Goal: Task Accomplishment & Management: Use online tool/utility

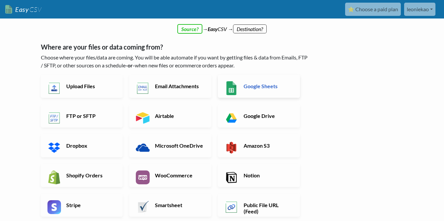
click at [264, 90] on link "Google Sheets" at bounding box center [259, 86] width 82 height 23
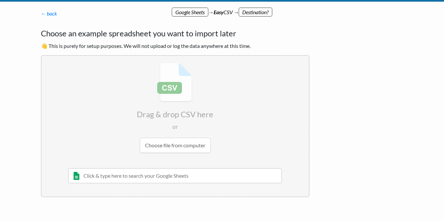
scroll to position [3, 0]
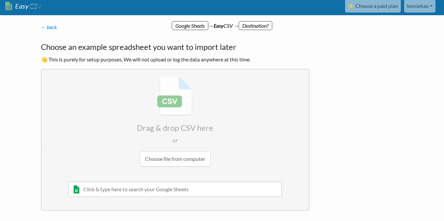
click at [173, 189] on input "text" at bounding box center [175, 188] width 214 height 15
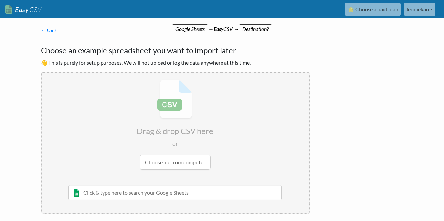
paste input "[URL][DOMAIN_NAME]"
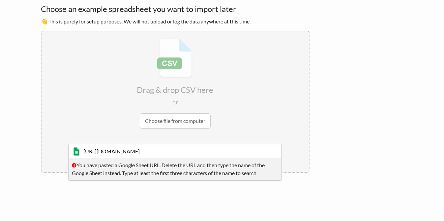
drag, startPoint x: 163, startPoint y: 165, endPoint x: 211, endPoint y: 171, distance: 48.8
click at [211, 171] on div "You have pasted a Google Sheet URL. Delete the URL and then type the name of th…" at bounding box center [175, 169] width 214 height 23
click at [194, 170] on div "You have pasted a Google Sheet URL. Delete the URL and then type the name of th…" at bounding box center [175, 169] width 214 height 23
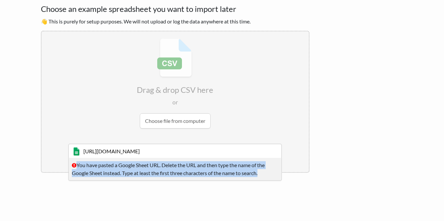
click at [194, 170] on div "You have pasted a Google Sheet URL. Delete the URL and then type the name of th…" at bounding box center [175, 169] width 214 height 23
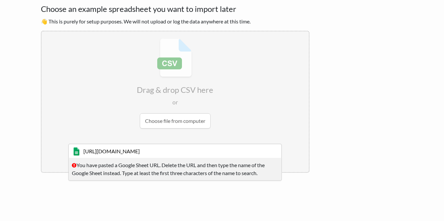
click at [246, 145] on input "https://docs.google.com/spreadsheets/d/1-PFdckA1FZMiptb9nLbhkSmZ-Ubf1Rgn/edit?g…" at bounding box center [175, 150] width 214 height 15
click at [246, 147] on input "https://docs.google.com/spreadsheets/d/1-PFdckA1FZMiptb9nLbhkSmZ-Ubf1Rgn/edit?g…" at bounding box center [175, 150] width 214 height 15
type input "https://docs.google.com/spreadsheets/d/1-PFdckA1FZMiptb9nLbhkSZ-Ubf1Rgn/edit?gi…"
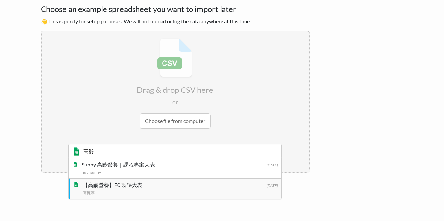
type input "高齡"
click at [213, 189] on div "高琬淳" at bounding box center [180, 192] width 195 height 7
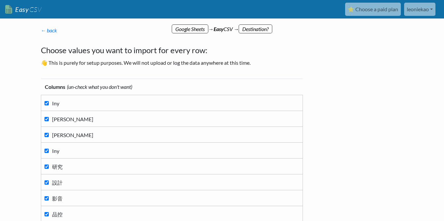
scroll to position [189, 0]
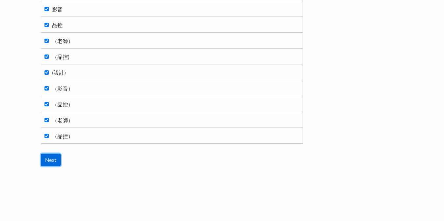
click at [53, 160] on input "Next" at bounding box center [51, 159] width 20 height 13
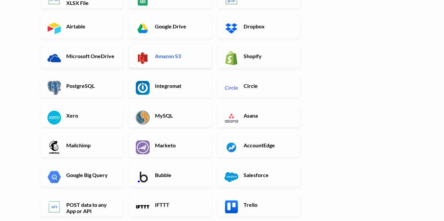
scroll to position [159, 0]
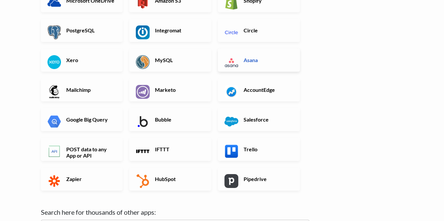
click at [248, 64] on link "Asana" at bounding box center [259, 59] width 82 height 23
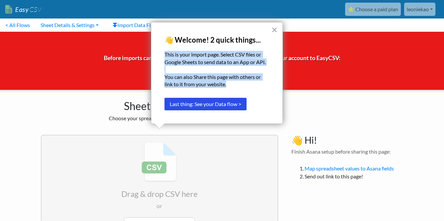
drag, startPoint x: 166, startPoint y: 52, endPoint x: 239, endPoint y: 84, distance: 80.0
click at [239, 84] on div "This is your import page. Select CSV files or Google Sheets to send data to an …" at bounding box center [217, 69] width 105 height 37
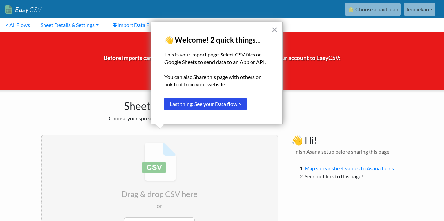
click at [284, 149] on div "Drag & drop CSV here or Choose file from computer 10/22/2020 Sheet 1 and such M…" at bounding box center [159, 205] width 251 height 155
click at [274, 30] on button "×" at bounding box center [274, 29] width 6 height 11
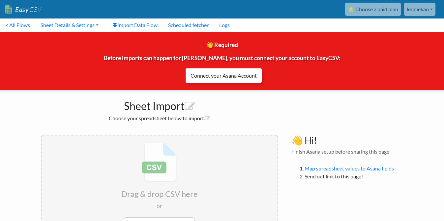
click at [228, 77] on link "Connect your Asana Account" at bounding box center [223, 75] width 77 height 15
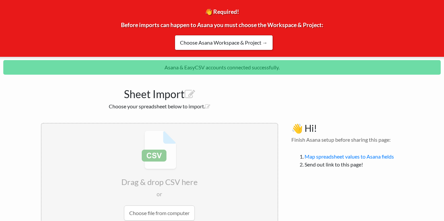
scroll to position [101, 0]
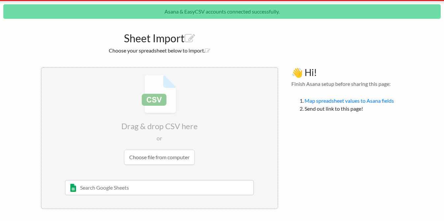
click at [176, 189] on input "text" at bounding box center [159, 187] width 189 height 15
type input "e"
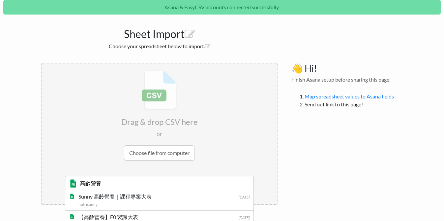
scroll to position [116, 0]
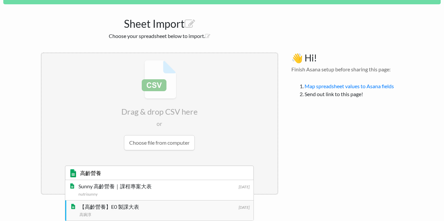
type input "高齡營養"
click at [145, 208] on div "【高齡營養】E0 製課大表" at bounding box center [164, 206] width 170 height 8
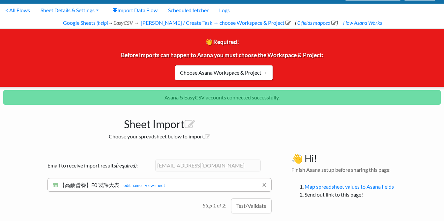
scroll to position [20, 0]
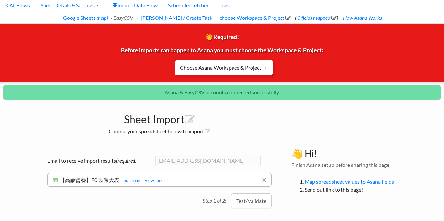
click at [241, 68] on link "Choose Asana Workspace & Project →" at bounding box center [224, 67] width 98 height 15
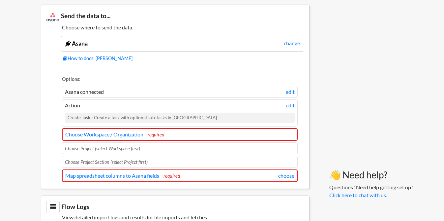
scroll to position [564, 0]
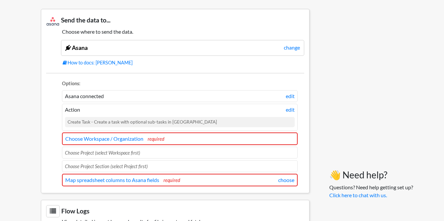
click at [189, 123] on div "Create Task - Create a task with optional sub-tasks in Asana" at bounding box center [180, 122] width 230 height 10
click at [291, 112] on link "edit" at bounding box center [290, 110] width 9 height 8
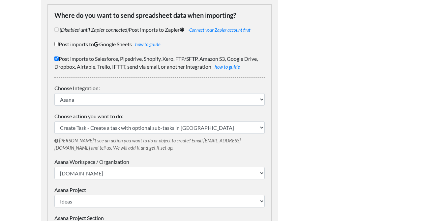
scroll to position [63, 0]
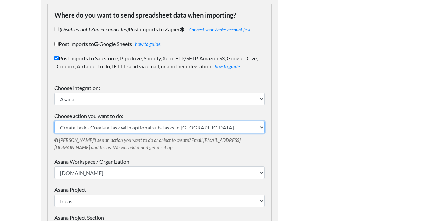
click at [235, 128] on select "Create Task - Create a task with optional sub-tasks in Asana" at bounding box center [159, 127] width 210 height 13
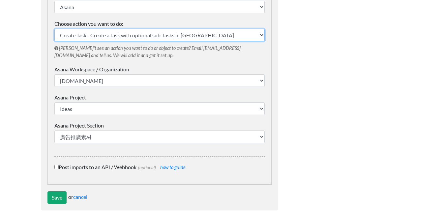
scroll to position [157, 0]
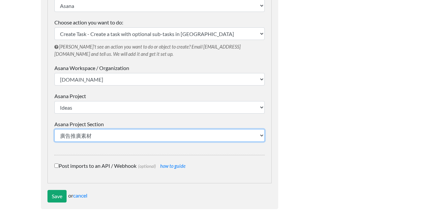
click at [189, 135] on select "廣告推廣素材 長期策略聯盟推廣 定價方式" at bounding box center [159, 135] width 210 height 13
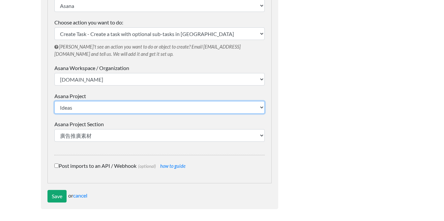
click at [183, 107] on select "Ideas [2021-04] 焦元溥古典音樂學 [2021-06] 謎卡旅行課 [2021-09]miki日文課 [2021-16] MJ老師 [2021-…" at bounding box center [159, 107] width 210 height 13
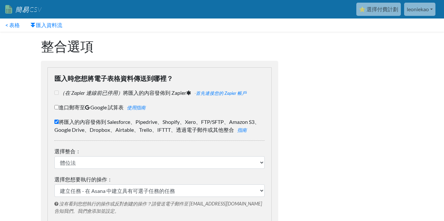
click at [258, 60] on div "整合選項 匯入時您想將電子表格資料傳送到哪裡？ （在 Zapier 連線前已停用） 將匯入的內容發佈到 Zapier - 首先連接您的 Zapier 帳戶 進…" at bounding box center [159, 202] width 251 height 340
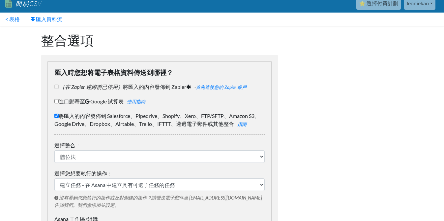
scroll to position [65, 0]
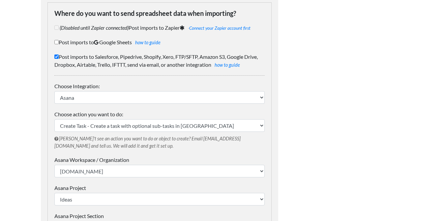
click at [19, 161] on body "Easy CSV ⭐ Choose a paid plan leoniekao Sat Cool All Flows All CSV Generators B…" at bounding box center [222, 121] width 444 height 372
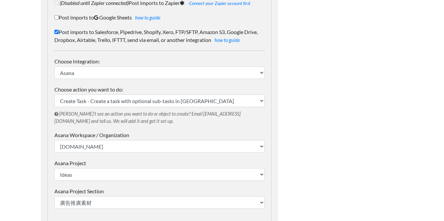
scroll to position [114, 0]
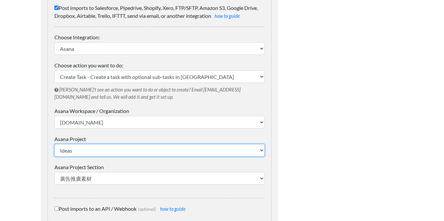
click at [79, 146] on select "Ideas [2021-04] 焦元溥古典音樂學 [2021-06] 謎卡旅行課 [2021-09]miki日文課 [2021-16] MJ老師 [2021-…" at bounding box center [159, 150] width 210 height 13
click at [89, 149] on select "Ideas [2021-04] 焦元溥古典音樂學 [2021-06] 謎卡旅行課 [2021-09]miki日文課 [2021-16] MJ老師 [2021-…" at bounding box center [159, 150] width 210 height 13
select select "1210945580864102"
click at [54, 144] on select "Ideas [2021-04] 焦元溥古典音樂學 [2021-06] 謎卡旅行課 [2021-09]miki日文課 [2021-16] MJ老師 [2021-…" at bounding box center [159, 150] width 210 height 13
select select "1210945580864103"
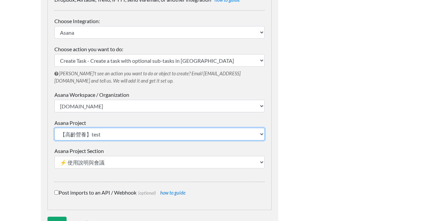
scroll to position [157, 0]
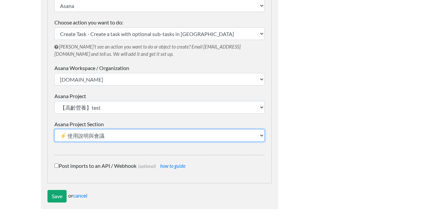
click at [109, 137] on select "⚡️ 使用說明與會議 其他 Ch0~Ch1 Ch2 Ch3 Ch4 Ch5 Ch6 Ｗ1（上個專案製課） W2（上個專案製課） W3（上個專案製課） W4（D…" at bounding box center [159, 135] width 210 height 13
click at [54, 129] on select "⚡️ 使用說明與會議 其他 Ch0~Ch1 Ch2 Ch3 Ch4 Ch5 Ch6 Ｗ1（上個專案製課） W2（上個專案製課） W3（上個專案製課） W4（D…" at bounding box center [159, 135] width 210 height 13
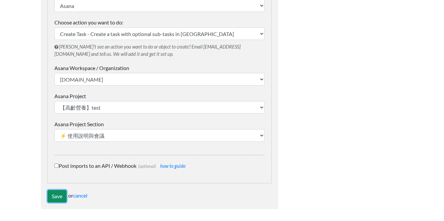
click at [60, 197] on input "Save" at bounding box center [56, 196] width 19 height 13
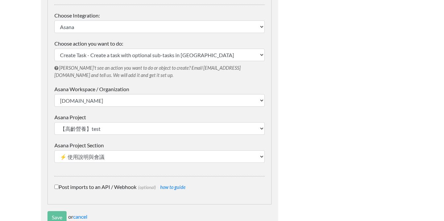
scroll to position [98, 0]
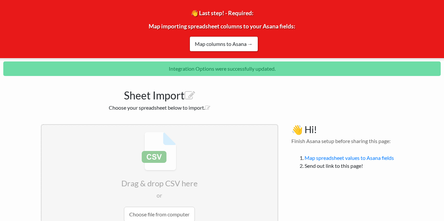
scroll to position [22, 0]
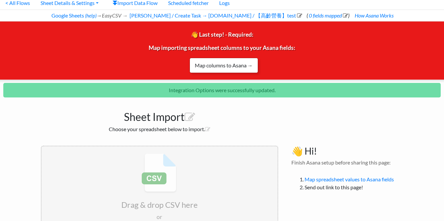
click at [211, 68] on link "Map columns to Asana →" at bounding box center [224, 65] width 69 height 15
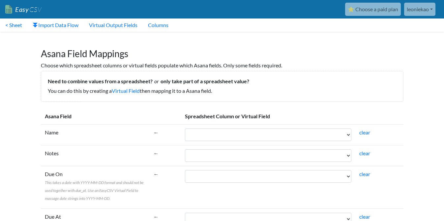
click at [250, 111] on th "Spreadsheet Column or Virtual Field" at bounding box center [292, 116] width 222 height 16
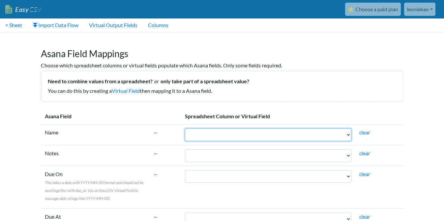
click at [236, 136] on select "Iny [PERSON_NAME] Iny 研究 設計 影音 品控 （老師） （品控) (設計) （影音） （品控） （老師） （品控）" at bounding box center [268, 134] width 167 height 13
click at [219, 134] on select "Iny [PERSON_NAME] Iny 研究 設計 影音 品控 （老師） （品控) (設計) （影音） （品控） （老師） （品控）" at bounding box center [268, 134] width 167 height 13
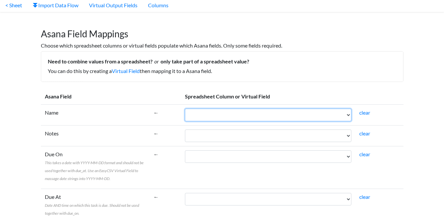
scroll to position [28, 0]
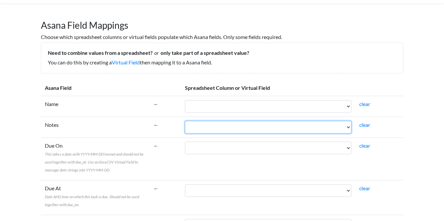
click at [193, 130] on select "Iny Aidan Ryan Iny 研究 設計 影音 品控 （老師） （品控) (設計) （影音） （品控） （老師） （品控）" at bounding box center [268, 127] width 167 height 13
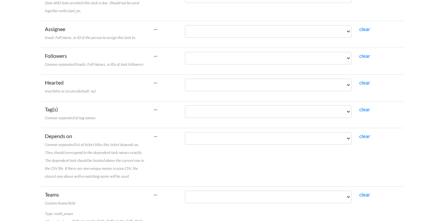
scroll to position [300, 0]
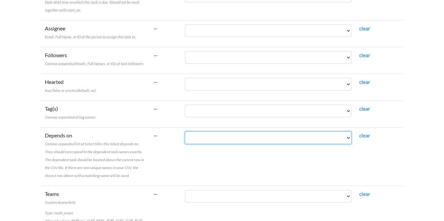
click at [235, 140] on select "Iny Aidan Ryan Iny 研究 設計 影音 品控 （老師） （品控) (設計) （影音） （品控） （老師） （品控）" at bounding box center [268, 137] width 167 height 13
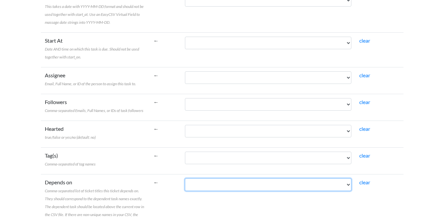
scroll to position [0, 0]
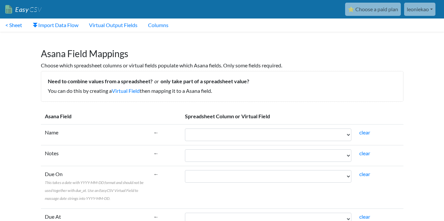
click at [417, 10] on link "leoniekao" at bounding box center [419, 9] width 31 height 13
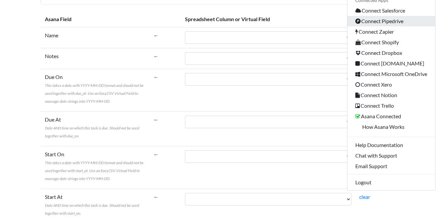
scroll to position [102, 0]
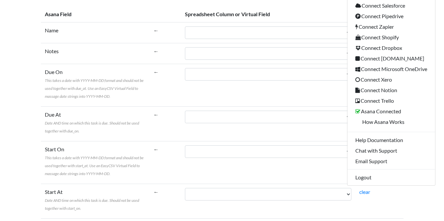
click at [308, 101] on td "Iny Aidan Ryan Iny 研究 設計 影音 品控 （老師） （品控) (設計) （影音） （品控） （老師） （品控）" at bounding box center [268, 85] width 174 height 43
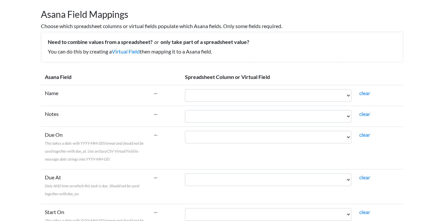
scroll to position [0, 0]
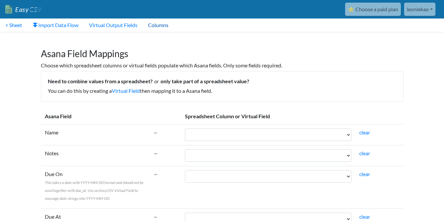
click at [166, 27] on link "Columns" at bounding box center [158, 24] width 31 height 13
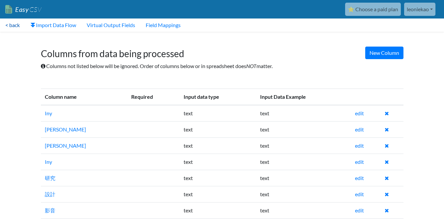
click at [18, 26] on link "< back" at bounding box center [12, 24] width 25 height 13
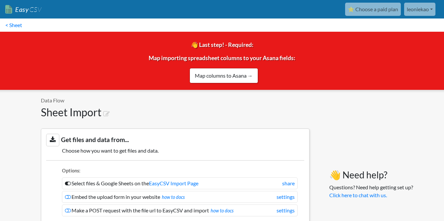
drag, startPoint x: 160, startPoint y: 60, endPoint x: 329, endPoint y: 60, distance: 168.8
click at [329, 60] on div "👋 Last step! - Required: Map importing spreadsheet columns to your Asana fields…" at bounding box center [222, 61] width 454 height 58
click at [305, 75] on div "👋 Last step! - Required: Map importing spreadsheet columns to your Asana fields…" at bounding box center [222, 61] width 454 height 58
click at [19, 24] on link "< Sheet" at bounding box center [13, 24] width 27 height 13
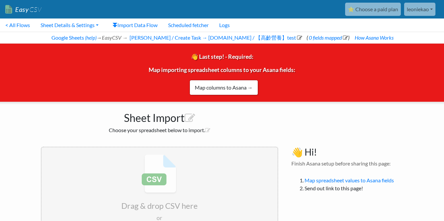
click at [98, 81] on div "👋 Last step! - Required: Map importing spreadsheet columns to your Asana fields…" at bounding box center [222, 73] width 454 height 58
click at [76, 29] on link "Sheet Details & Settings" at bounding box center [69, 24] width 69 height 13
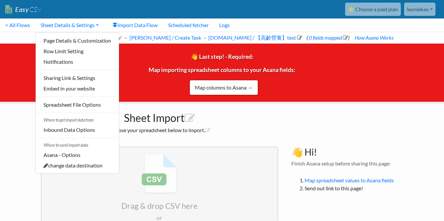
click at [145, 98] on div "👋 Last step! - Required: Map importing spreadsheet columns to your Asana fields…" at bounding box center [222, 73] width 454 height 58
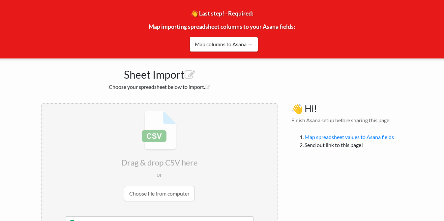
scroll to position [80, 0]
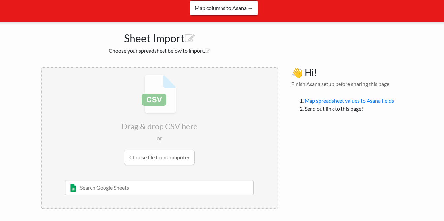
click at [121, 190] on input "text" at bounding box center [159, 187] width 189 height 15
click at [111, 188] on input "text" at bounding box center [159, 187] width 189 height 15
type input "test"
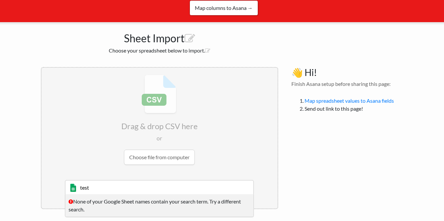
click at [151, 191] on input "test" at bounding box center [159, 187] width 189 height 15
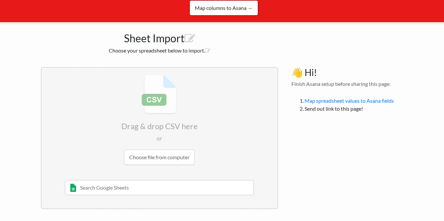
click at [90, 147] on input "file" at bounding box center [160, 120] width 236 height 104
click at [147, 183] on input "text" at bounding box center [159, 187] width 189 height 15
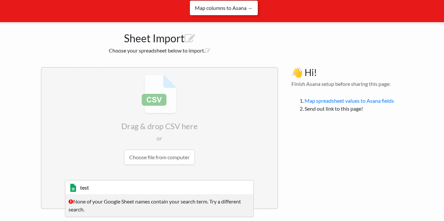
type input "test"
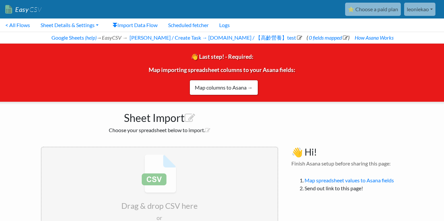
scroll to position [80, 0]
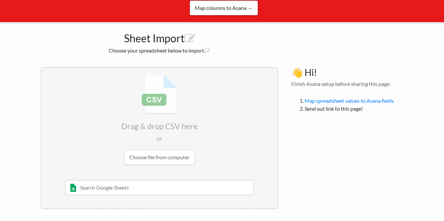
click at [126, 192] on input "text" at bounding box center [159, 187] width 189 height 15
paste input "【高齡營養】test"
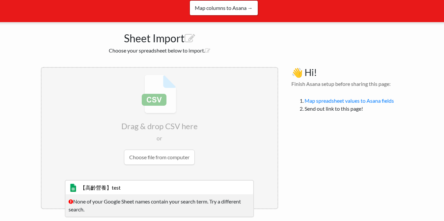
click at [197, 200] on div "None of your Google Sheet names contain your search term. Try a different searc…" at bounding box center [159, 205] width 189 height 23
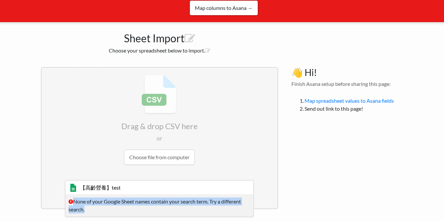
click at [227, 169] on input "file" at bounding box center [160, 120] width 236 height 104
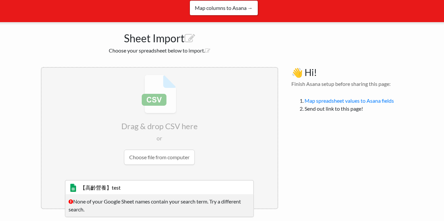
click at [185, 186] on input "【高齡營養】test" at bounding box center [159, 187] width 189 height 15
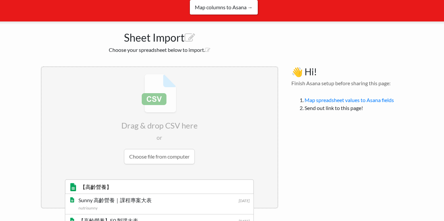
scroll to position [95, 0]
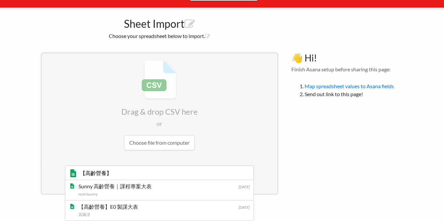
type input "【高齡營養】"
click at [270, 193] on li "【高齡營養】 [DATE] Sunny 高齡營養｜課程專案大表 nutrisunny [DATE] 【高齡營養】E0 製課大表 [PERSON_NAME] N…" at bounding box center [160, 179] width 236 height 28
click at [129, 204] on div "【高齡營養】E0 製課大表" at bounding box center [164, 206] width 170 height 8
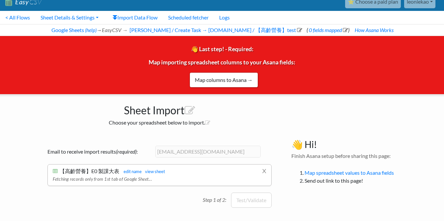
scroll to position [0, 0]
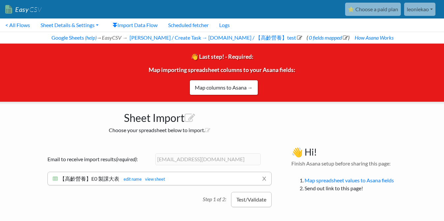
click at [259, 202] on button "Test/Validate" at bounding box center [251, 199] width 41 height 15
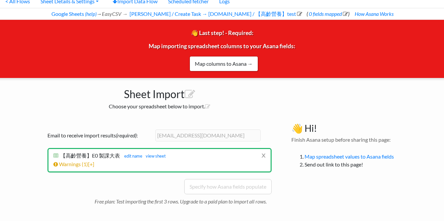
scroll to position [26, 0]
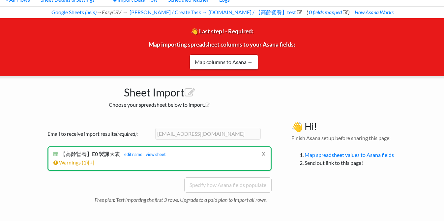
click at [89, 161] on link "Warnings ( 1 ) [+]" at bounding box center [73, 162] width 41 height 6
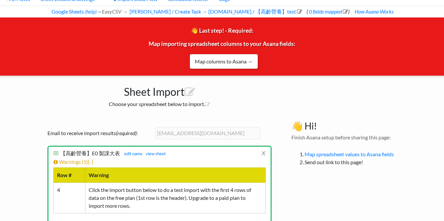
scroll to position [80, 0]
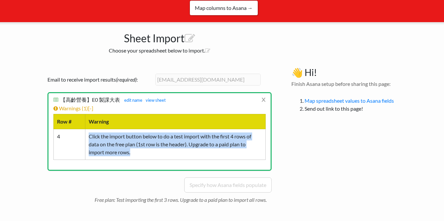
drag, startPoint x: 148, startPoint y: 155, endPoint x: 79, endPoint y: 134, distance: 71.6
click at [79, 134] on tr "4 Click the import button below to do a test import with the first 4 rows of da…" at bounding box center [159, 144] width 212 height 31
click at [257, 148] on td "Click the import button below to do a test import with the first 4 rows of data…" at bounding box center [175, 144] width 180 height 31
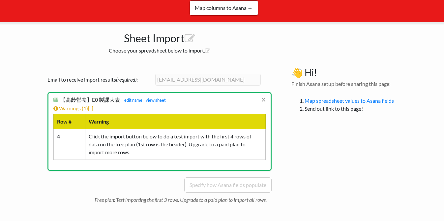
click at [313, 162] on div "👋 Hi! Finish Asana setup before sharing this page: Map spreadsheet values to As…" at bounding box center [347, 137] width 125 height 155
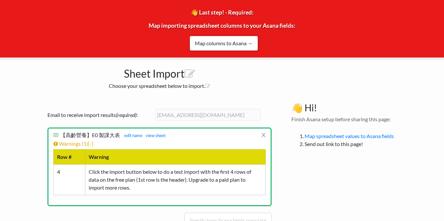
scroll to position [0, 0]
